Goal: Task Accomplishment & Management: Complete application form

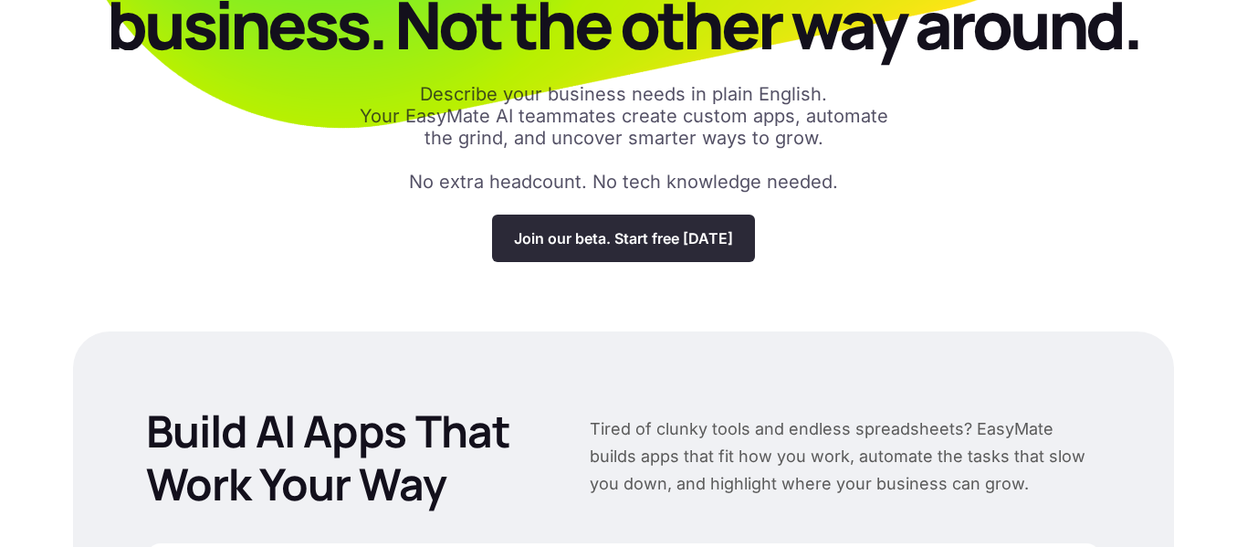
click at [652, 226] on div "Join our beta. Start free today" at bounding box center [623, 238] width 263 height 47
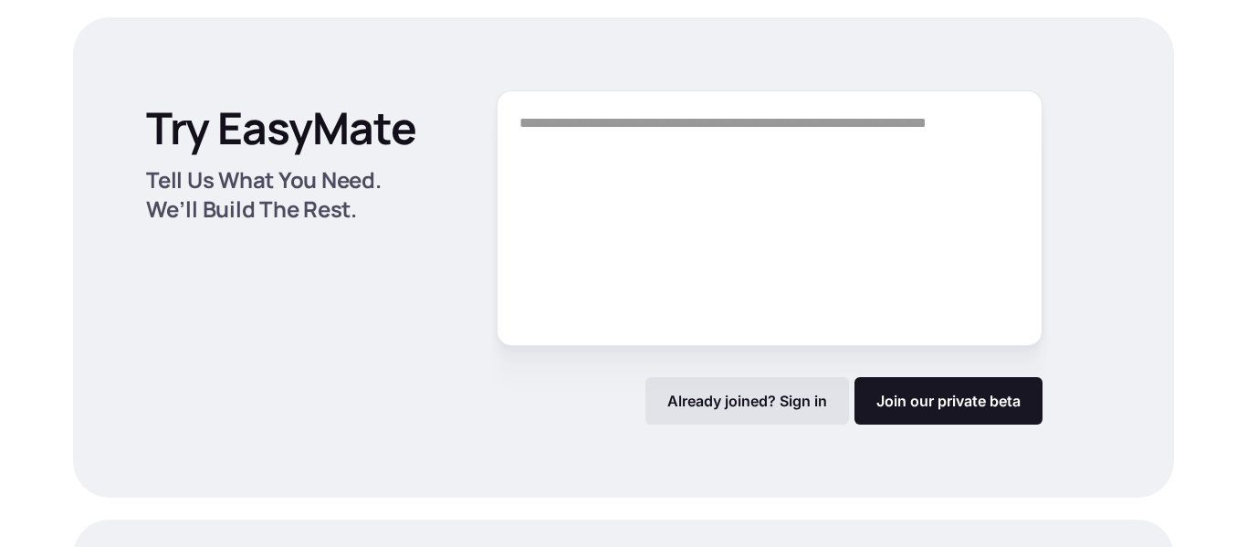
scroll to position [2394, 0]
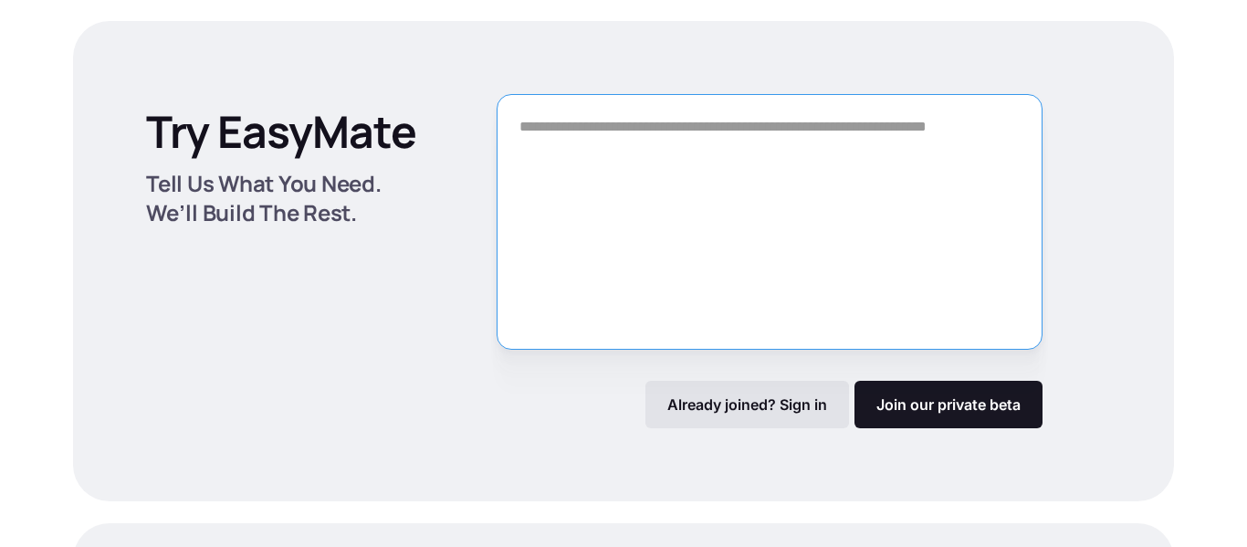
click at [615, 214] on textarea "Form" at bounding box center [770, 222] width 546 height 256
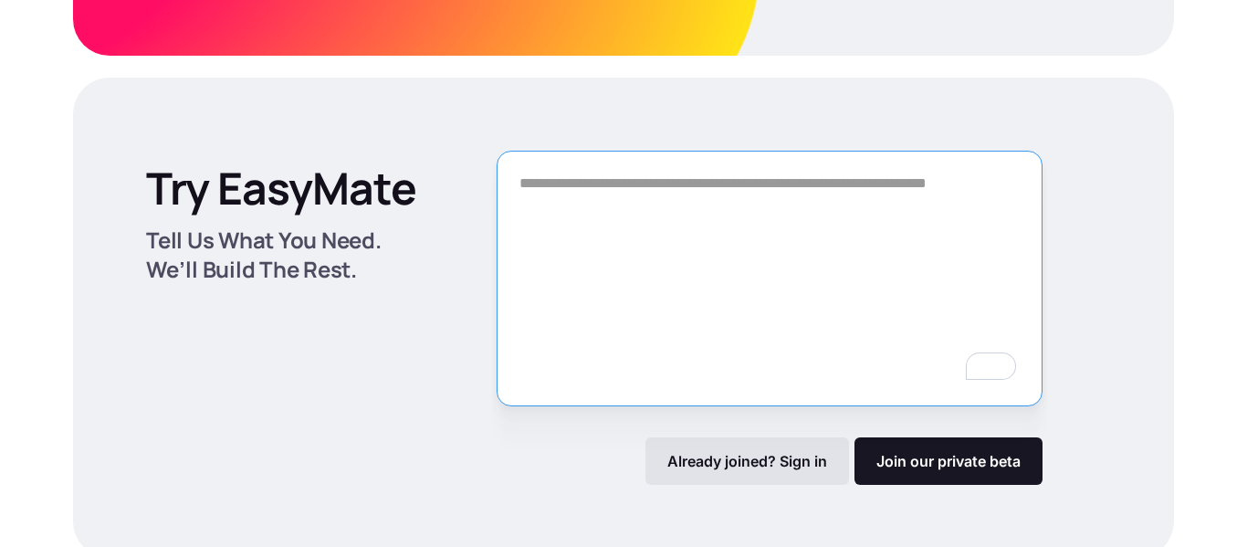
scroll to position [2337, 0]
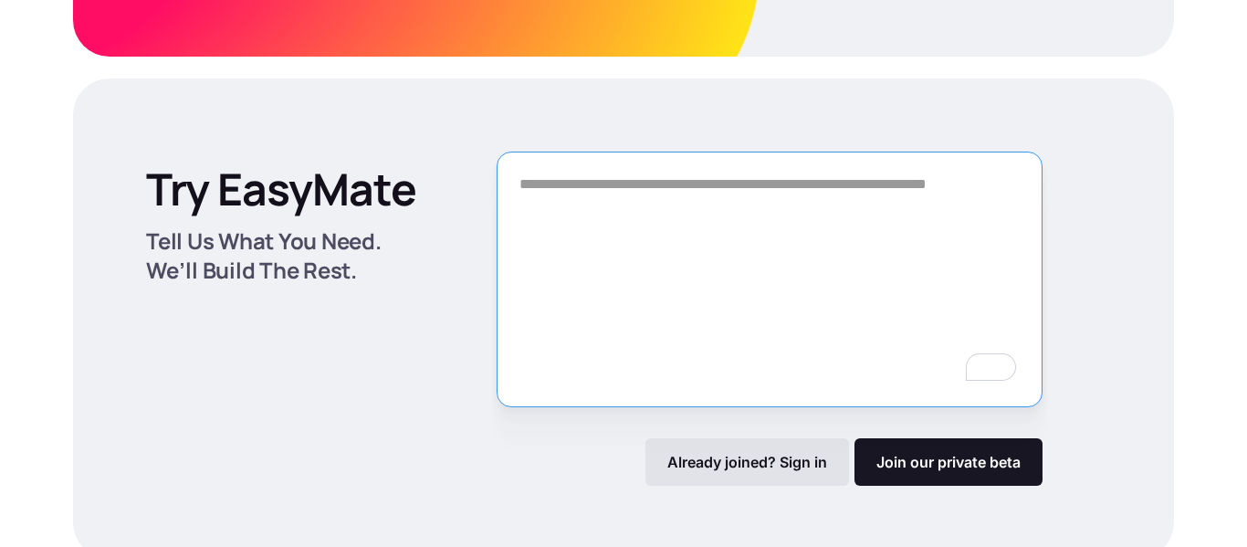
click at [573, 239] on textarea "To enrich screen reader interactions, please activate Accessibility in Grammarl…" at bounding box center [770, 280] width 546 height 256
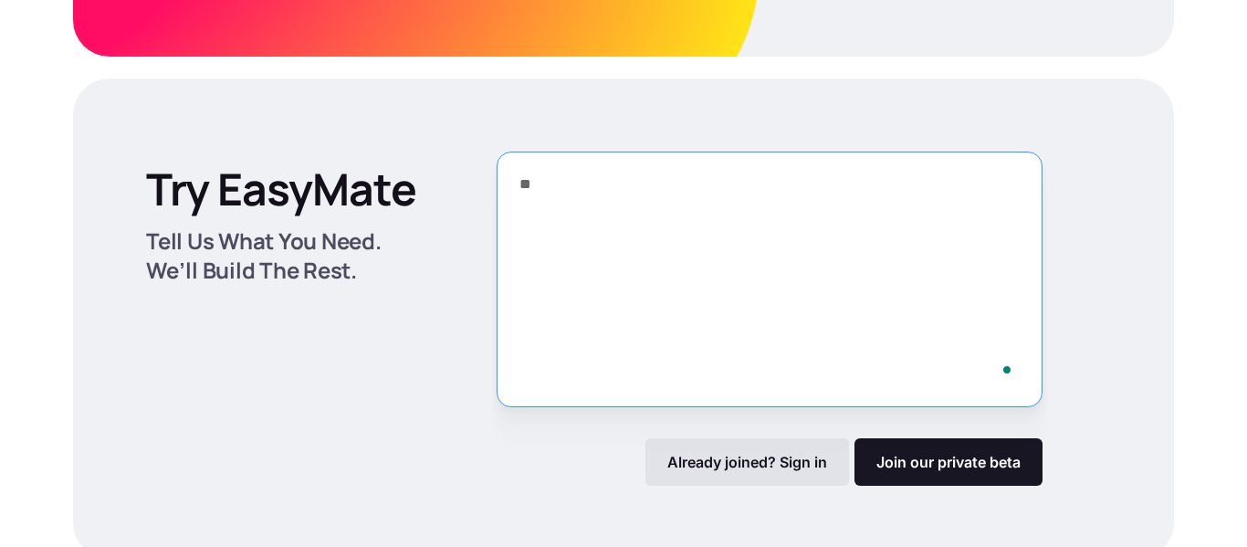
type textarea "*"
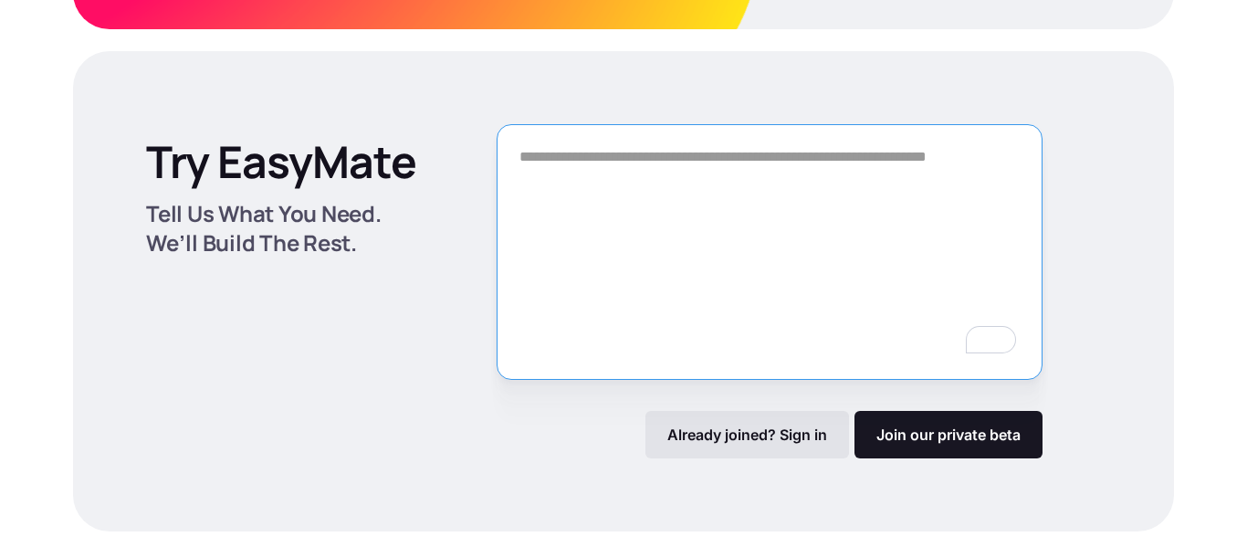
scroll to position [2370, 0]
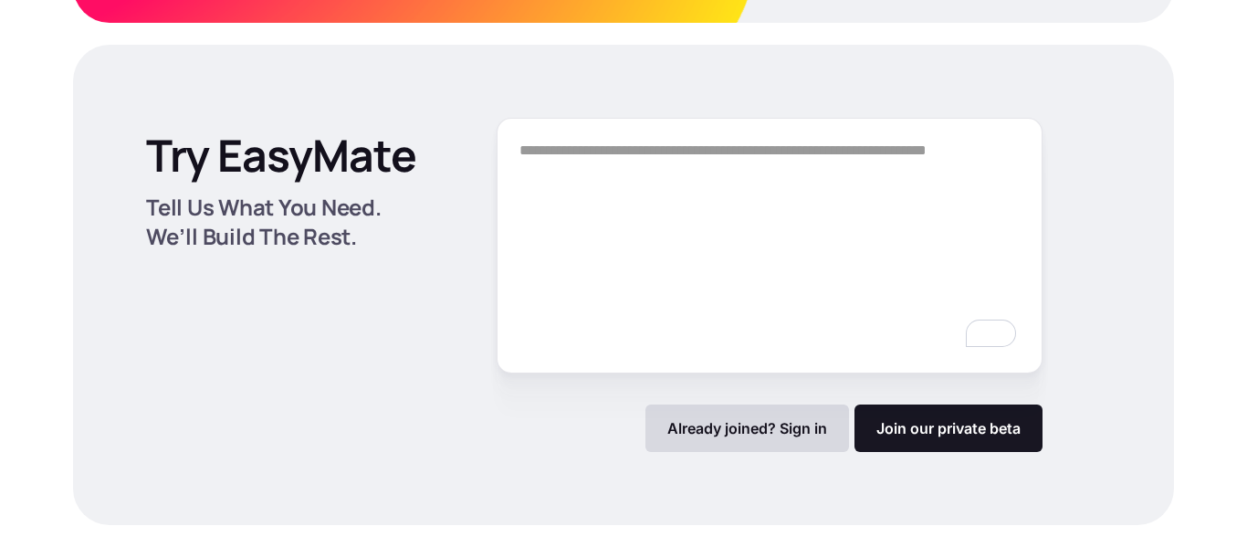
click at [729, 419] on p "Already joined? Sign in" at bounding box center [747, 428] width 160 height 18
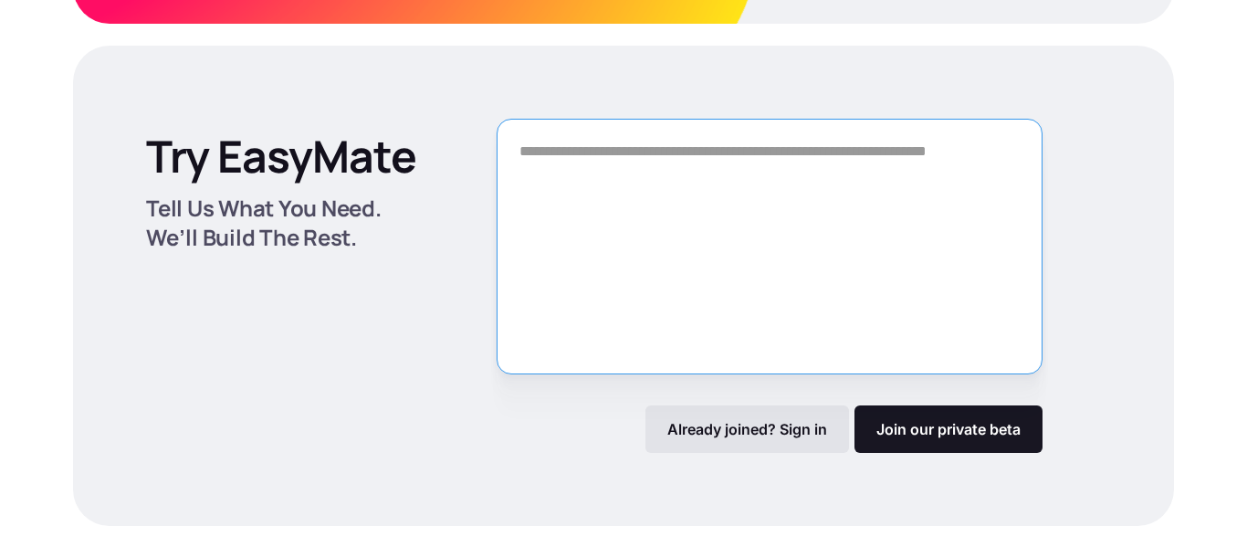
click at [610, 178] on textarea "Form" at bounding box center [770, 247] width 546 height 256
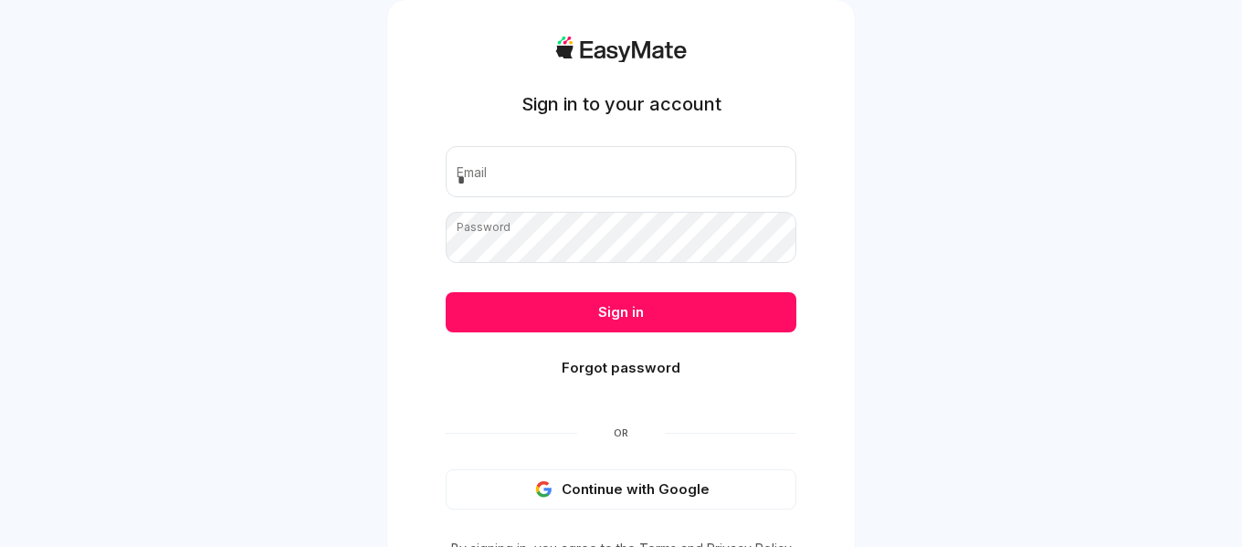
click at [632, 494] on button "Continue with Google" at bounding box center [621, 489] width 351 height 40
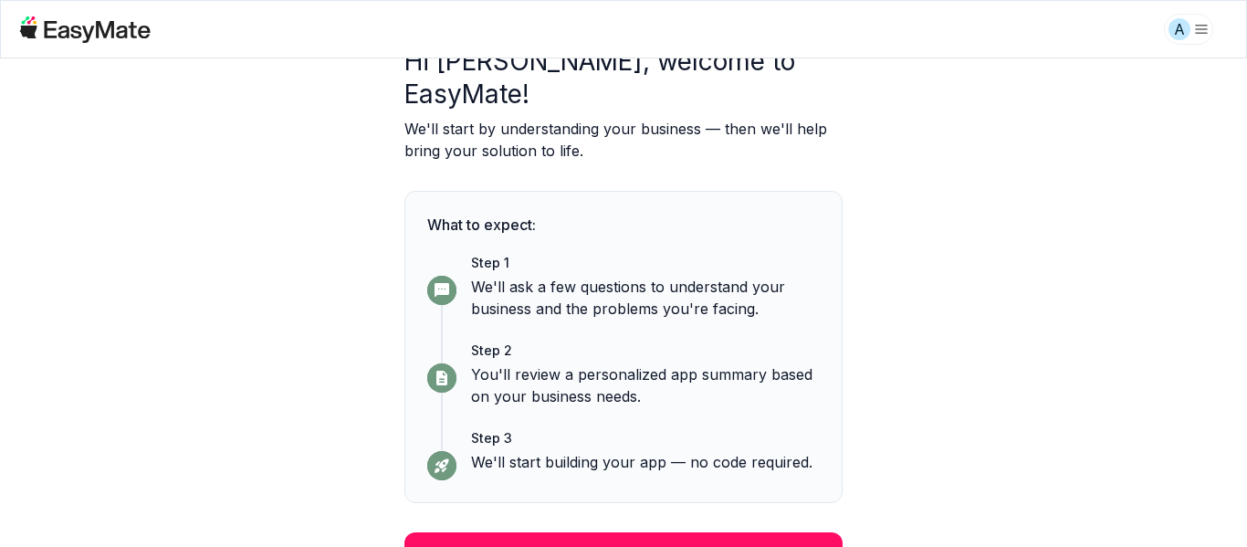
scroll to position [104, 0]
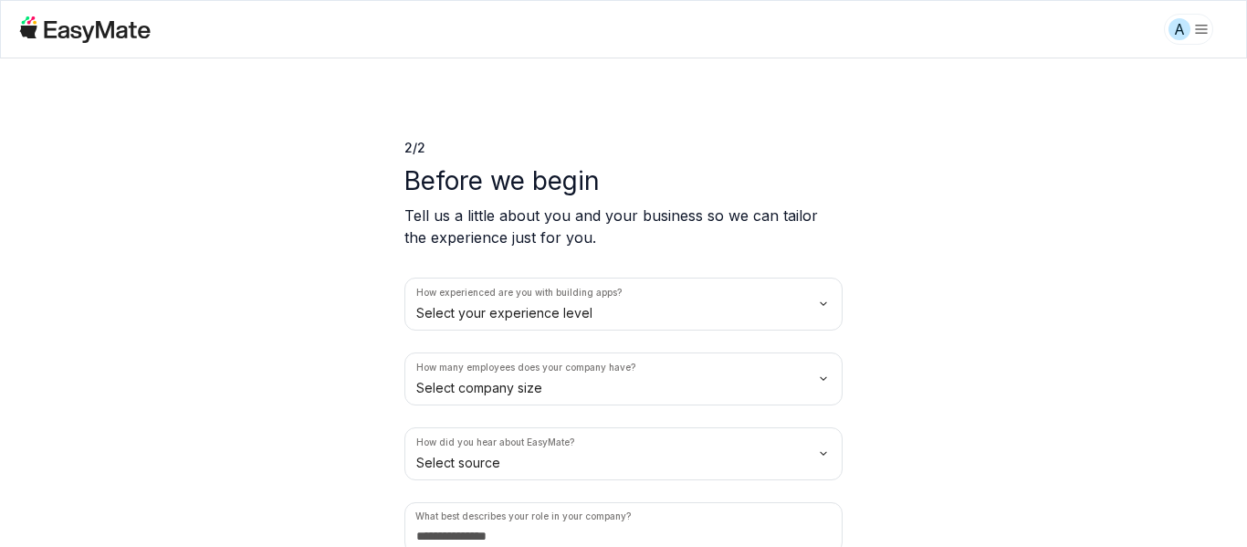
click at [580, 308] on html "A 2 / 2 Before we begin Tell us a little about you and your business so we can …" at bounding box center [623, 273] width 1247 height 547
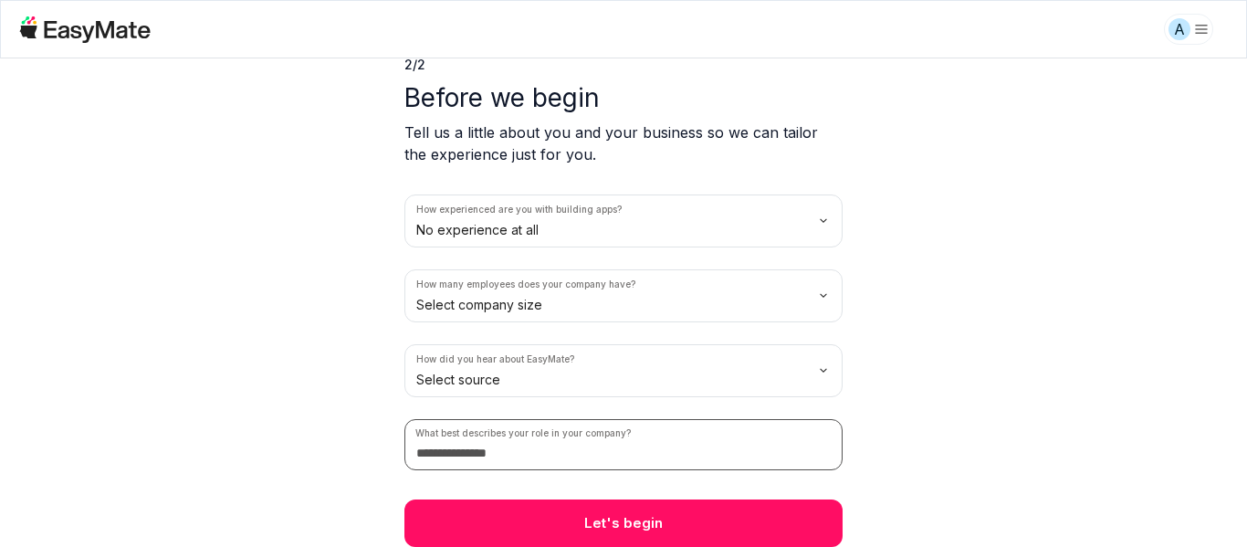
click at [562, 459] on input at bounding box center [624, 444] width 438 height 51
type input "*******"
click at [624, 377] on html "A 2 / 2 Before we begin Tell us a little about you and your business so we can …" at bounding box center [623, 273] width 1247 height 547
click at [606, 307] on html "A 2 / 2 Before we begin Tell us a little about you and your business so we can …" at bounding box center [623, 273] width 1247 height 547
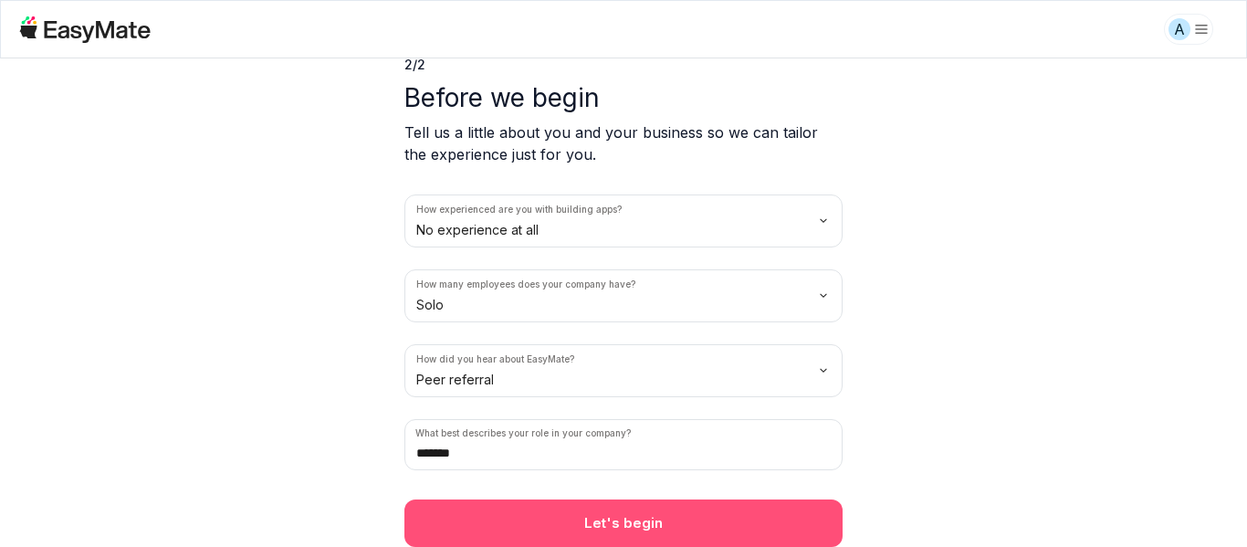
click at [556, 512] on button "Let's begin" at bounding box center [624, 522] width 438 height 47
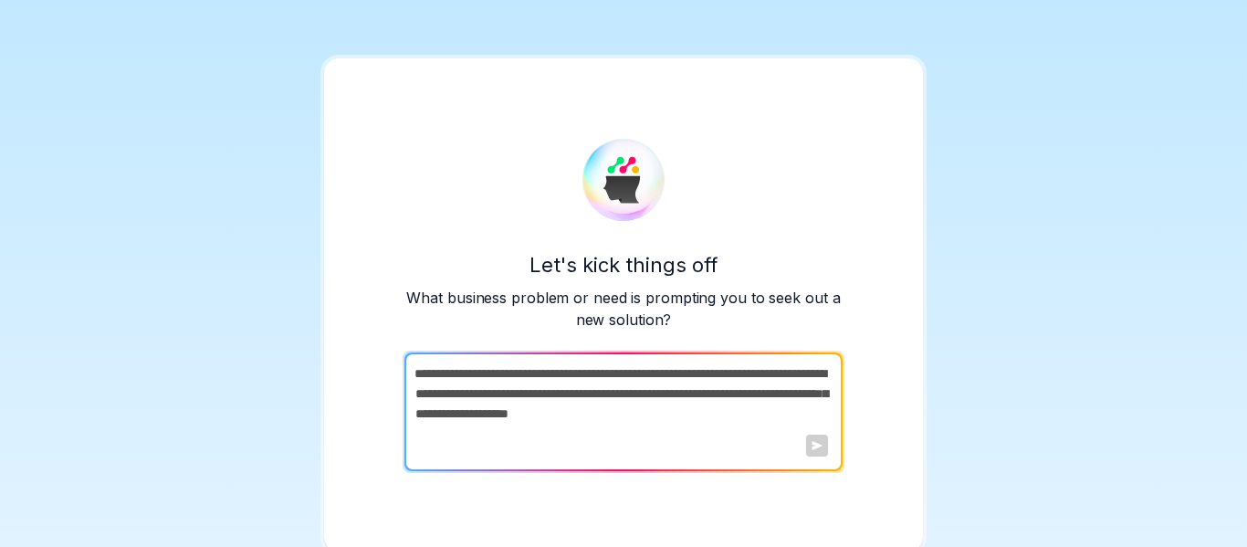
scroll to position [5, 0]
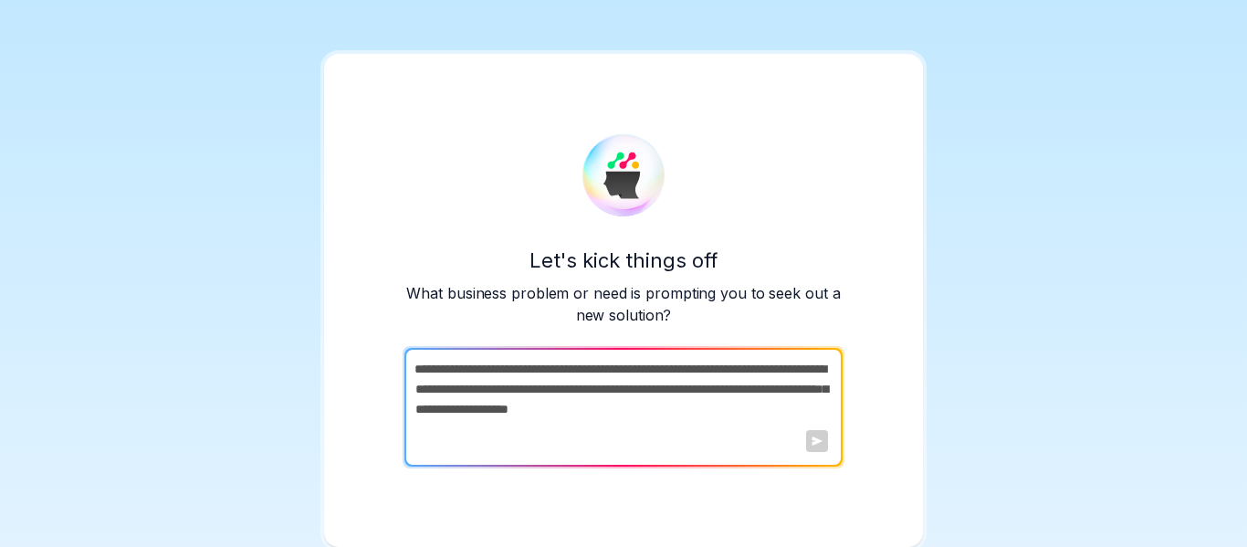
click at [841, 510] on div "Let's kick things off What business problem or need is prompting you to seek ou…" at bounding box center [623, 300] width 599 height 493
click at [812, 448] on div at bounding box center [817, 441] width 22 height 22
click at [806, 443] on div at bounding box center [817, 441] width 22 height 22
click at [634, 334] on div "Let's kick things off What business problem or need is prompting you to seek ou…" at bounding box center [624, 356] width 438 height 221
click at [566, 380] on textarea at bounding box center [622, 407] width 435 height 119
